Goal: Task Accomplishment & Management: Manage account settings

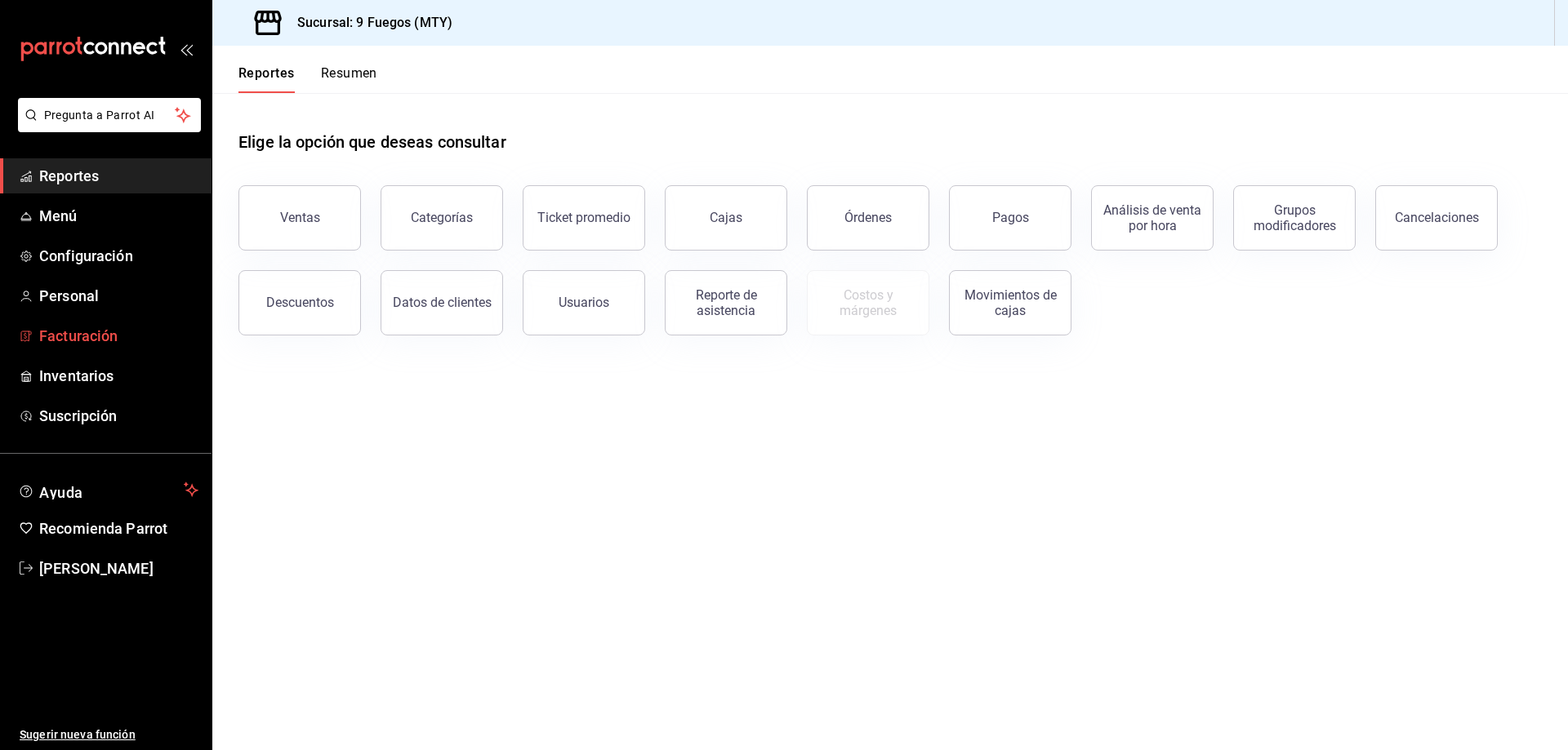
click at [118, 343] on span "Facturación" at bounding box center [119, 336] width 159 height 22
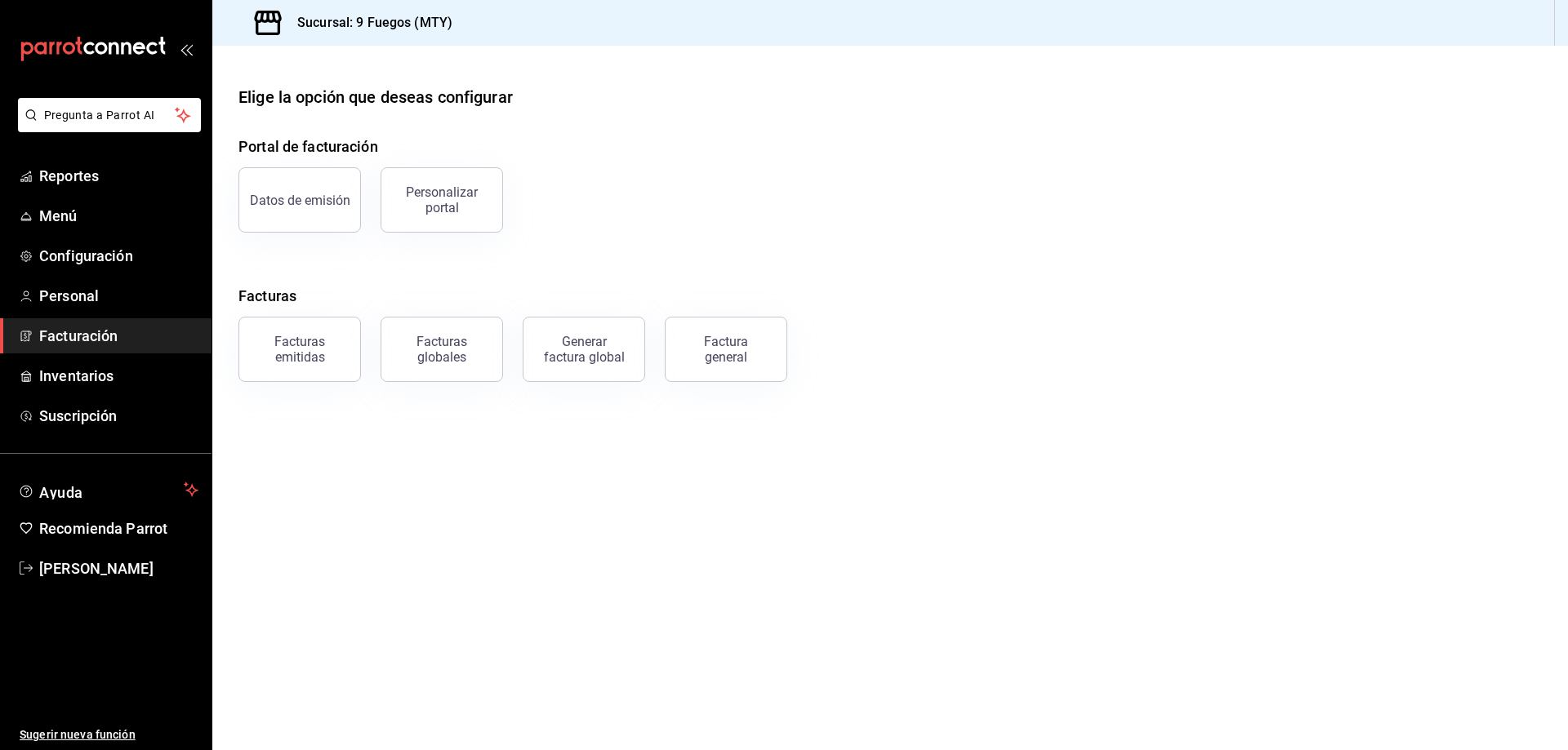
click at [344, 340] on div "Facturas emitidas" at bounding box center [300, 349] width 102 height 31
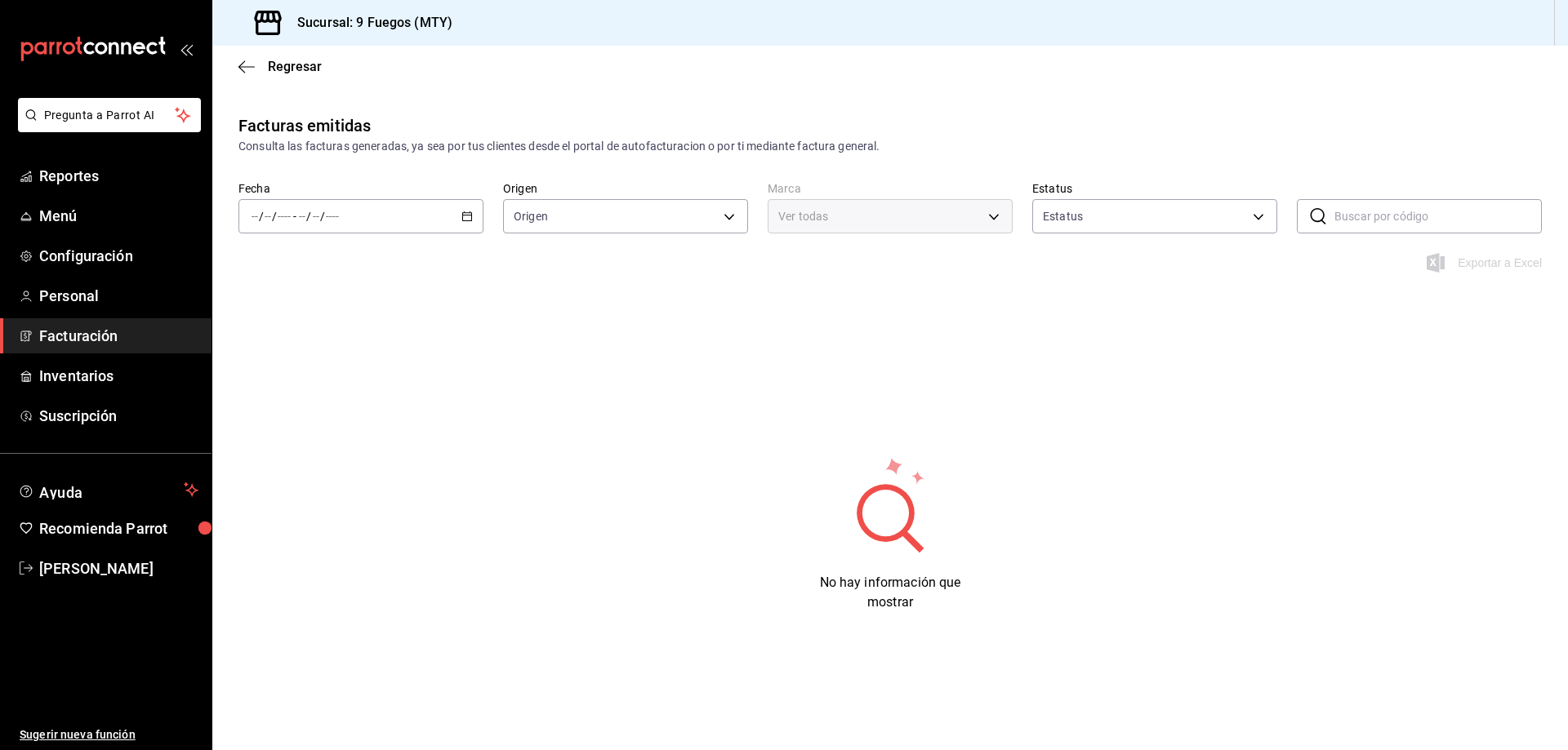
type input "ORDER_INVOICE,GENERAL_INVOICE"
type input "ACTIVE,PENDING_CANCELLATION,CANCELLED,PRE_CANCELLED"
type input "4a3df261-e1b8-48be-829d-093db8c32d8f"
click at [466, 217] on icon "button" at bounding box center [467, 217] width 12 height 12
click at [342, 267] on span "Hoy" at bounding box center [315, 266] width 126 height 17
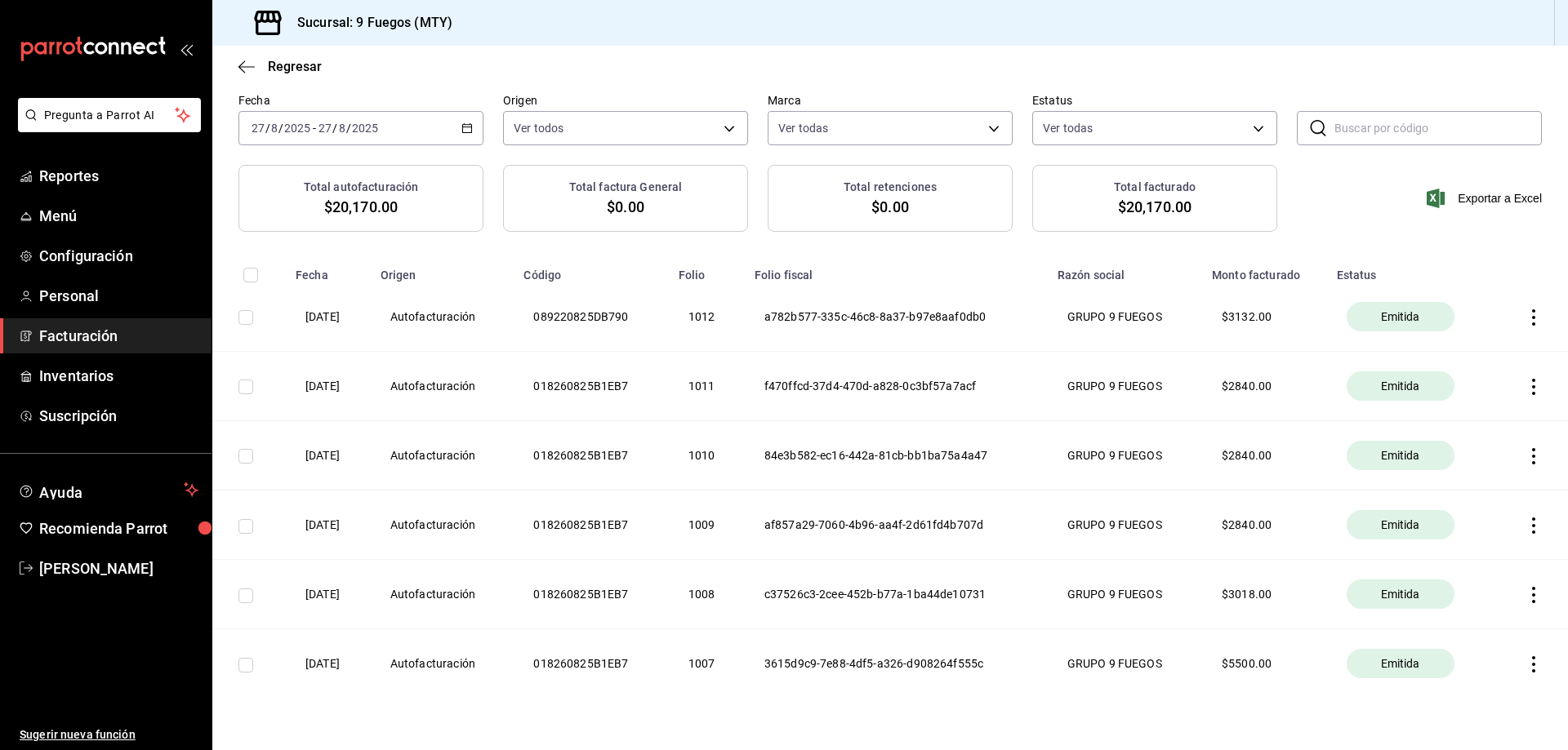
scroll to position [127, 0]
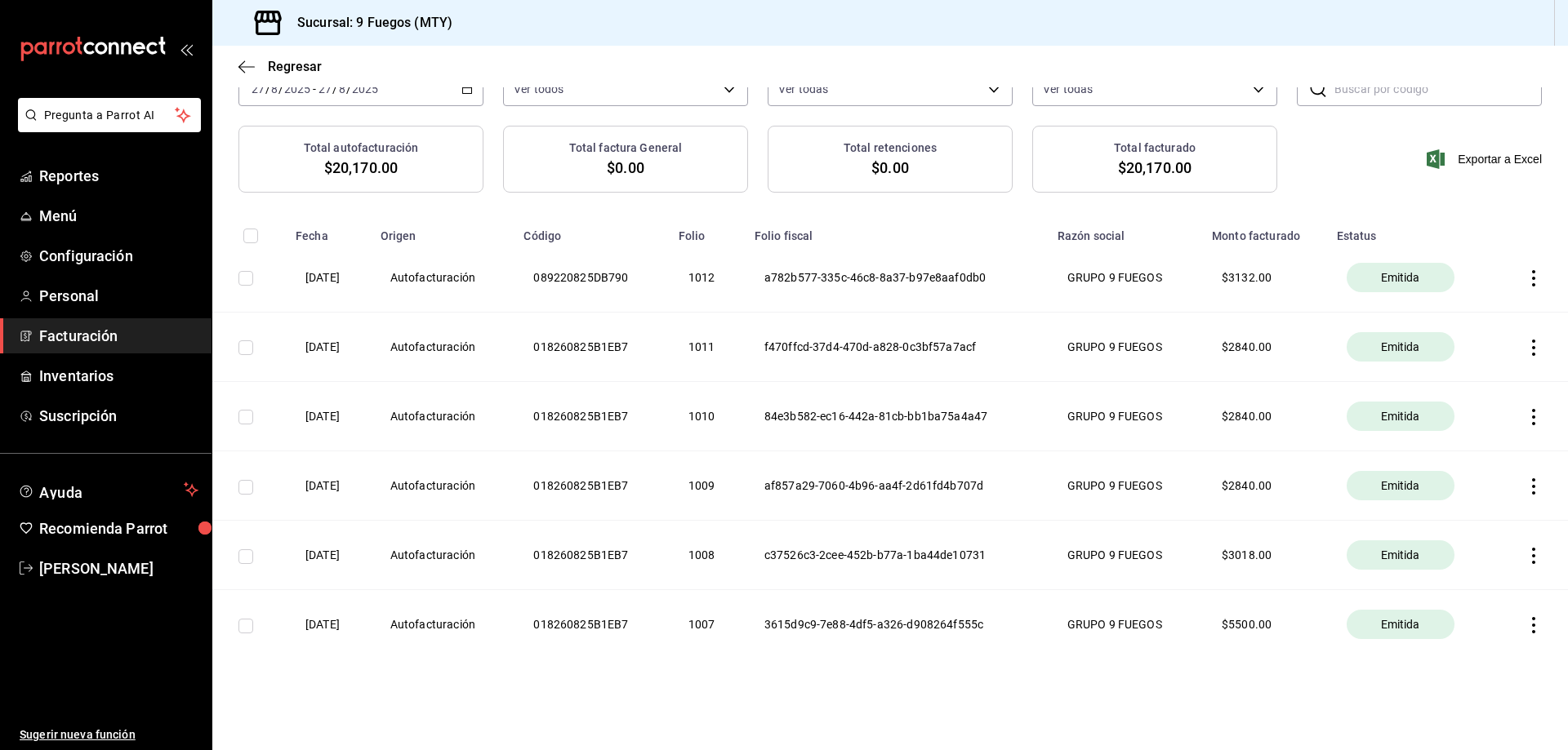
click at [1382, 621] on span "Emitida" at bounding box center [1400, 624] width 52 height 16
click at [1526, 623] on icon "button" at bounding box center [1533, 625] width 16 height 16
click at [1449, 657] on li "Cancelar factura" at bounding box center [1458, 667] width 144 height 39
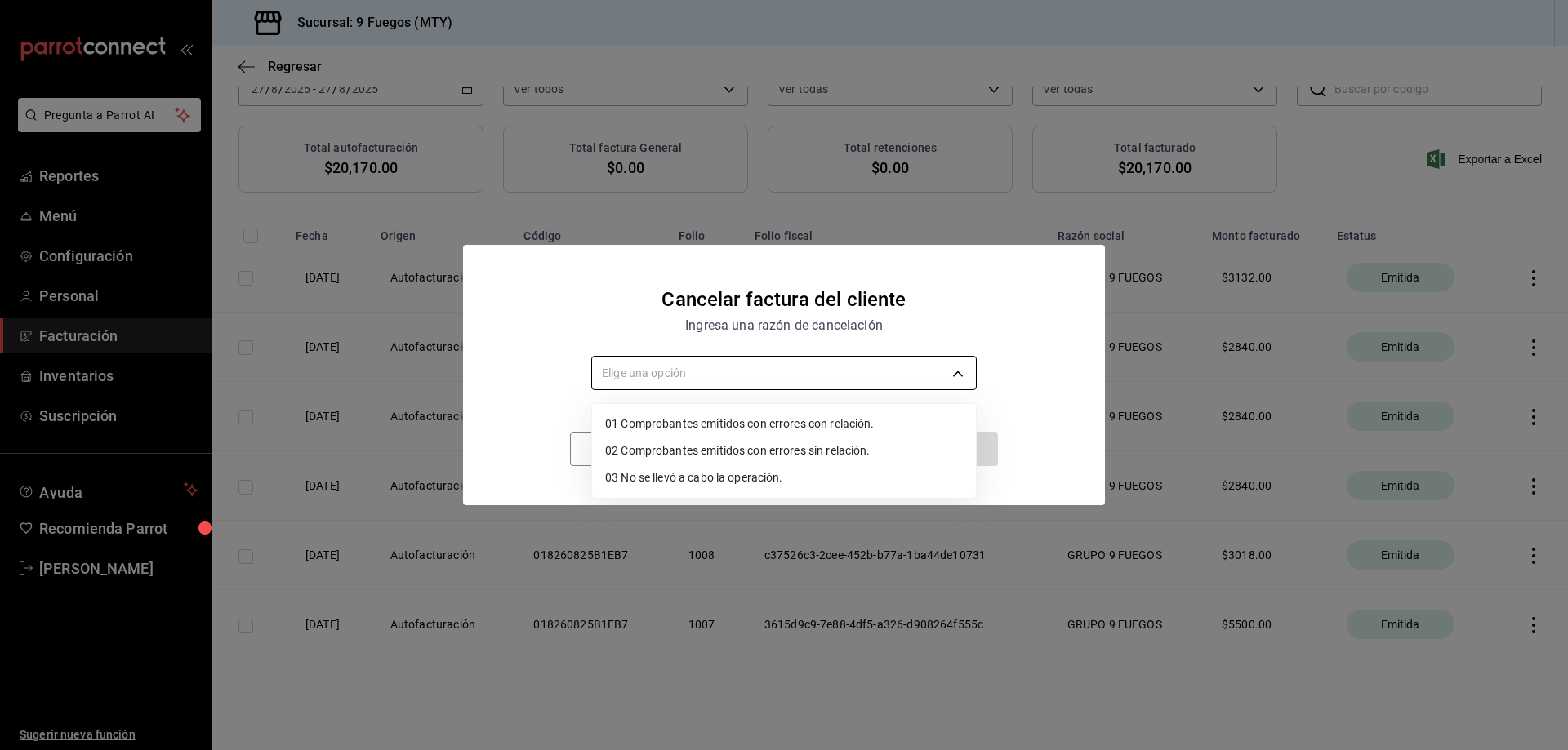
click at [771, 387] on body "Pregunta a Parrot AI Reportes Menú Configuración Personal Facturación Inventari…" at bounding box center [784, 375] width 1568 height 750
click at [765, 422] on li "01 Comprobantes emitidos con errores con relación." at bounding box center [783, 424] width 384 height 27
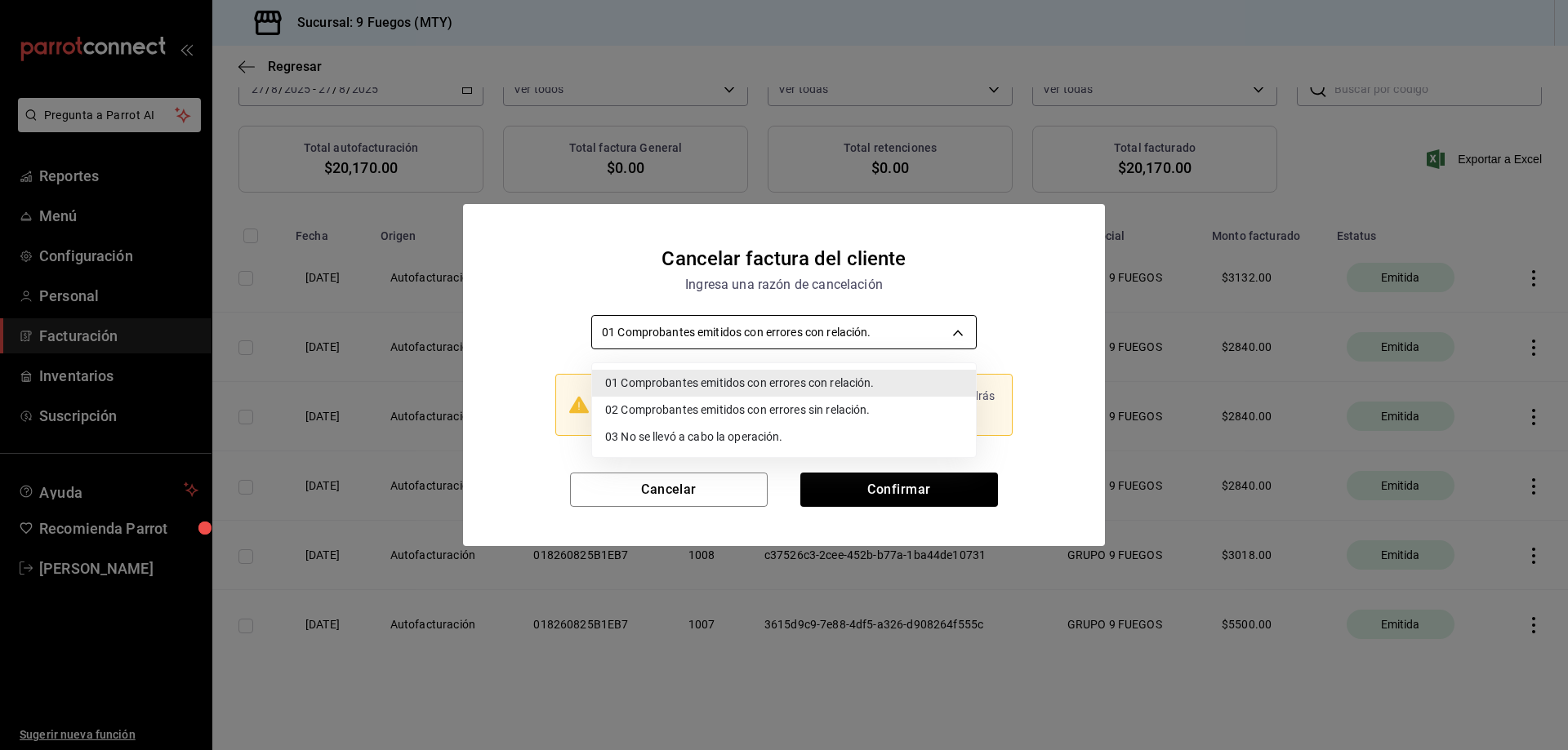
click at [864, 339] on body "Pregunta a Parrot AI Reportes Menú Configuración Personal Facturación Inventari…" at bounding box center [784, 375] width 1568 height 750
click at [736, 406] on li "02 Comprobantes emitidos con errores sin relación." at bounding box center [783, 411] width 384 height 27
type input "RECEIPT_UNRELATED_ERRORS"
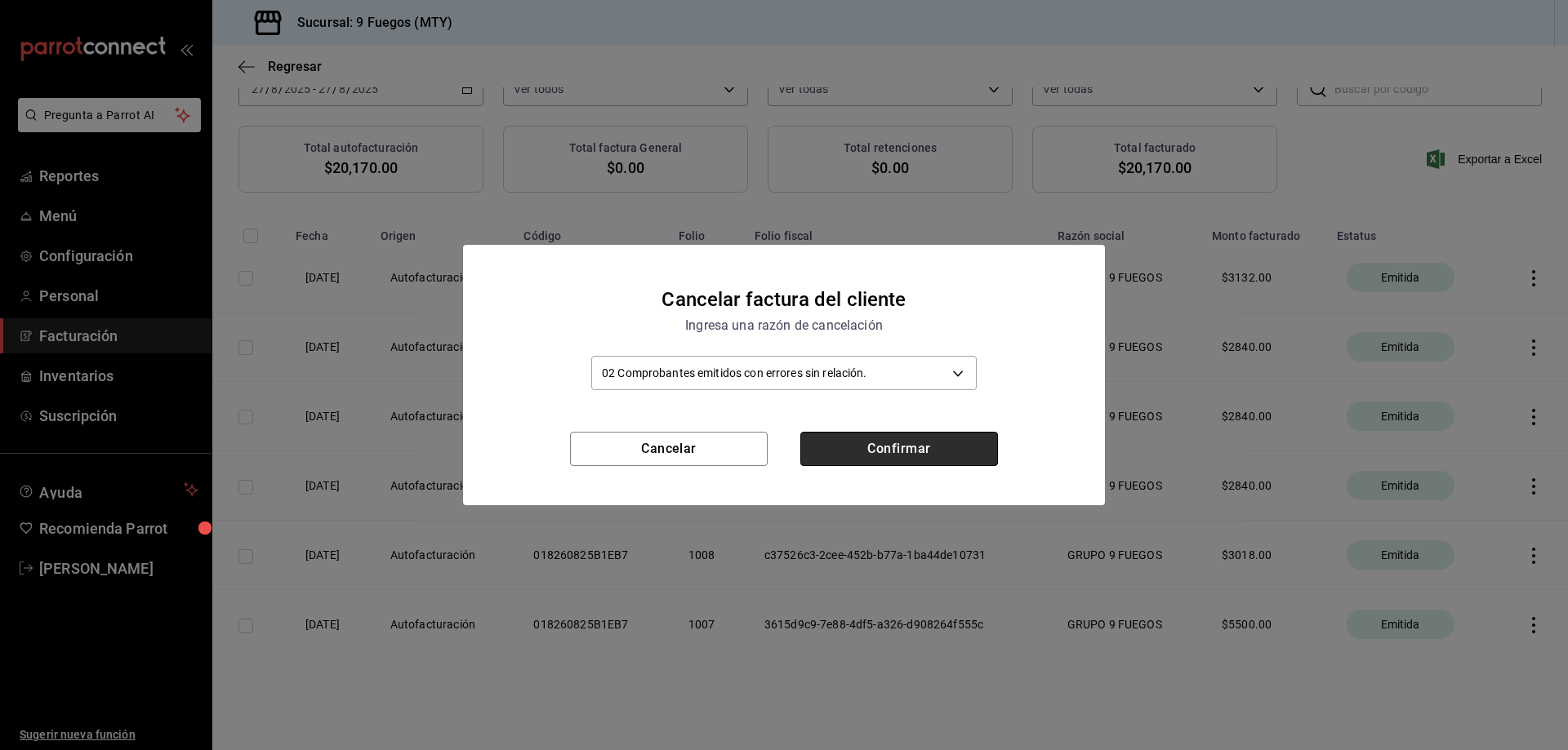
click at [953, 457] on button "Confirmar" at bounding box center [898, 449] width 197 height 35
